Goal: Task Accomplishment & Management: Manage account settings

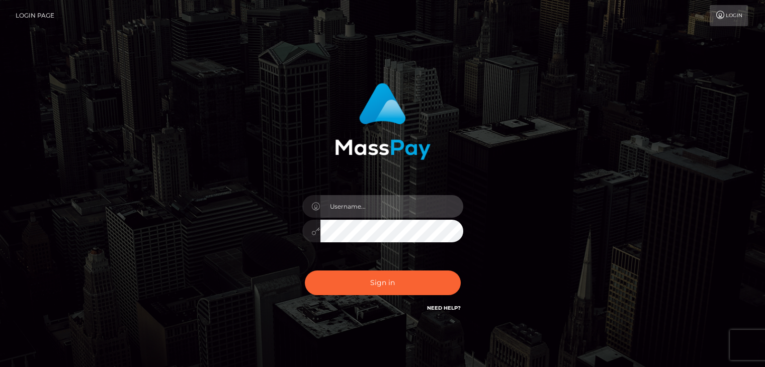
click at [376, 210] on input "text" at bounding box center [391, 206] width 143 height 23
type input "[EMAIL_ADDRESS][DOMAIN_NAME]"
click at [598, 270] on div "erick76vg@gmail.com Sign in" at bounding box center [382, 203] width 573 height 256
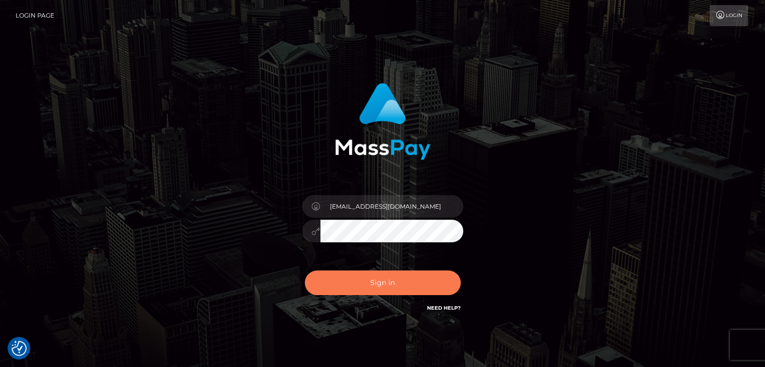
click at [406, 286] on button "Sign in" at bounding box center [383, 283] width 156 height 25
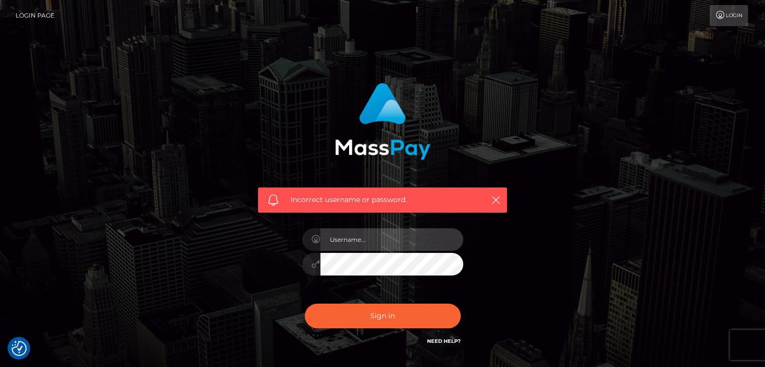
type input "[EMAIL_ADDRESS][DOMAIN_NAME]"
click at [358, 240] on input "[EMAIL_ADDRESS][DOMAIN_NAME]" at bounding box center [391, 239] width 143 height 23
click at [520, 259] on div "Incorrect username or password. erick76vg@gmail.com" at bounding box center [382, 219] width 279 height 289
click at [305, 304] on button "Sign in" at bounding box center [383, 316] width 156 height 25
type input "[EMAIL_ADDRESS][DOMAIN_NAME]"
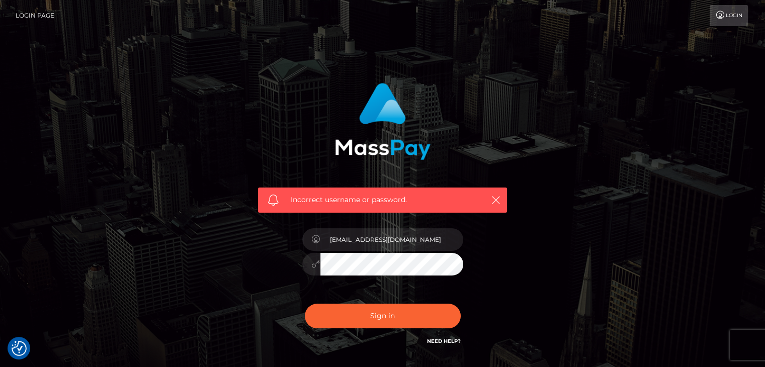
click at [440, 347] on div "Need Help?" at bounding box center [444, 342] width 34 height 13
click at [438, 347] on div "Need Help?" at bounding box center [444, 342] width 34 height 13
click at [442, 339] on link "Need Help?" at bounding box center [444, 341] width 34 height 7
click at [28, 19] on link "Login Page" at bounding box center [35, 15] width 39 height 21
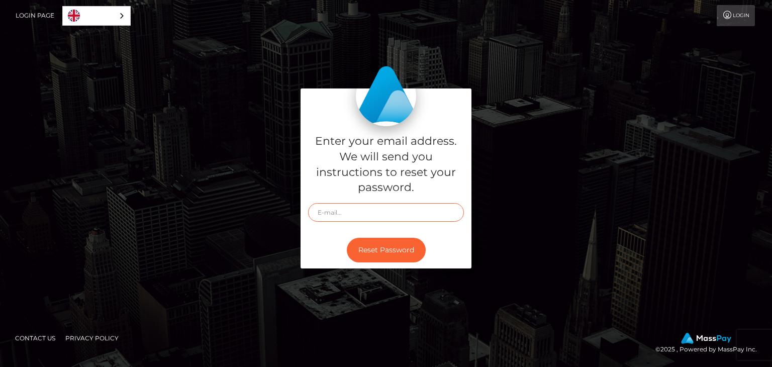
click at [327, 212] on input "text" at bounding box center [386, 212] width 156 height 19
type input "[EMAIL_ADDRESS][DOMAIN_NAME]"
click at [379, 251] on button "Reset Password" at bounding box center [386, 250] width 79 height 25
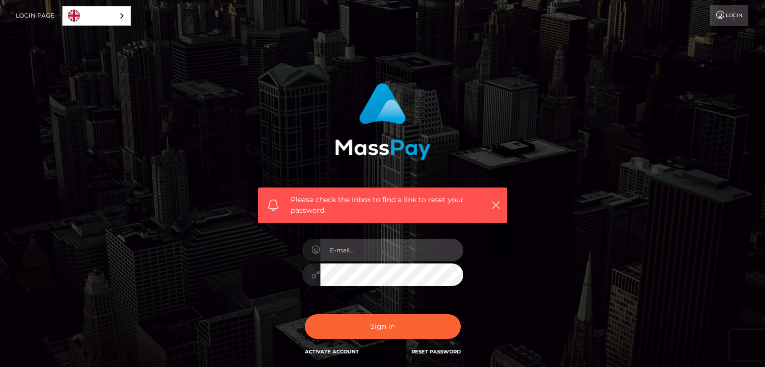
type input "[EMAIL_ADDRESS][DOMAIN_NAME]"
click at [316, 277] on div at bounding box center [382, 274] width 161 height 20
click at [113, 99] on div "Please check the inbox to find a link to reset your password. In order to prote…" at bounding box center [382, 225] width 573 height 300
